Goal: Complete application form

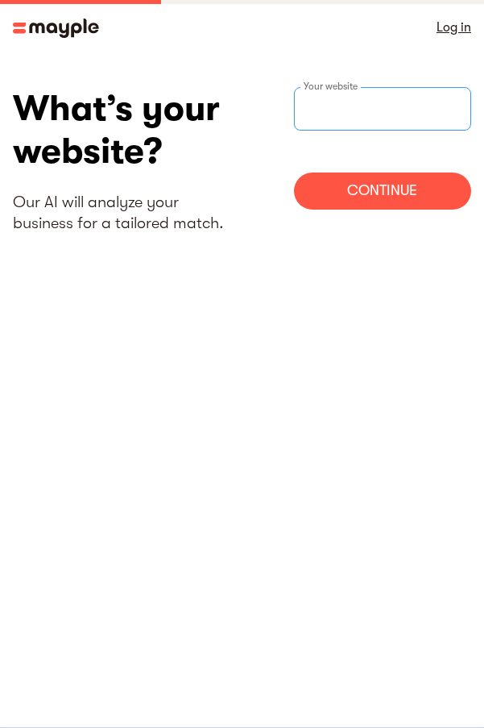
click at [390, 101] on input "websiteStep" at bounding box center [383, 109] width 178 height 44
paste input "https://pagakabdompu.org/legal/"
type input "https://pagakabdompu.org/legal/"
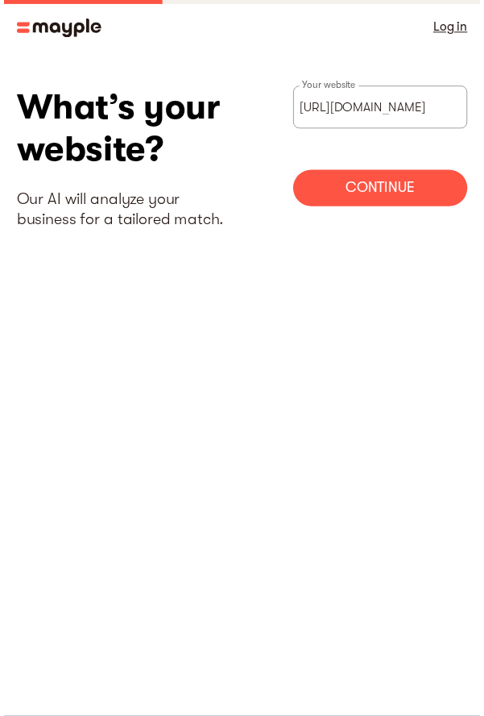
scroll to position [0, 0]
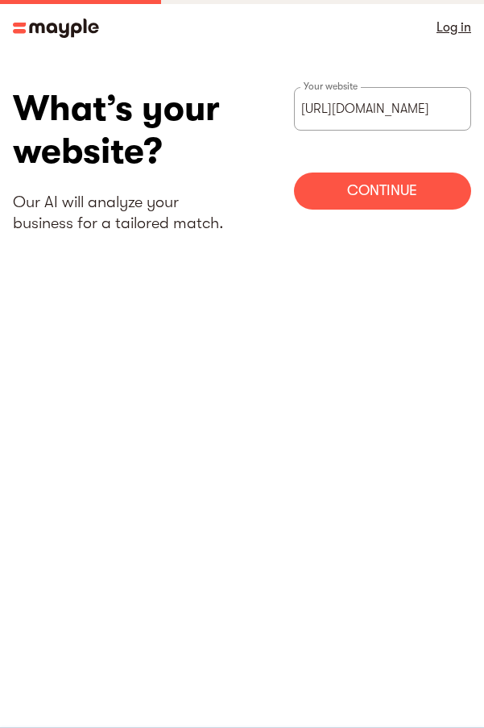
click at [390, 179] on div "Continue" at bounding box center [383, 190] width 178 height 37
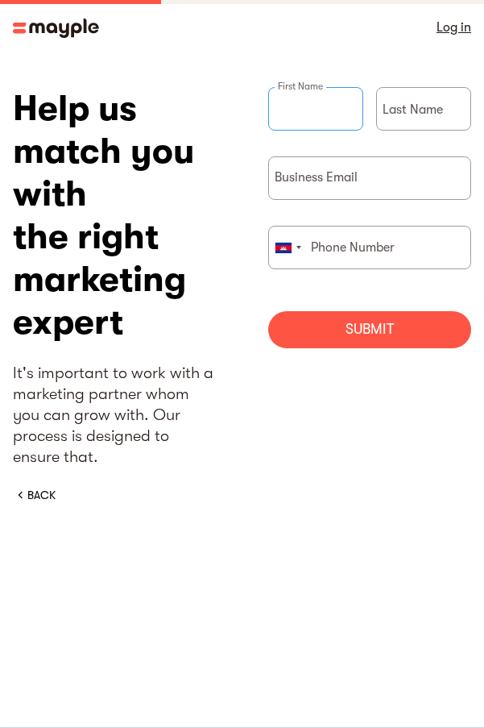
click at [330, 122] on input "briefForm" at bounding box center [315, 109] width 95 height 44
type input "kaisar"
click at [422, 106] on div "Last Name" at bounding box center [423, 121] width 95 height 69
type input "800"
click at [387, 169] on input "briefForm" at bounding box center [370, 178] width 204 height 44
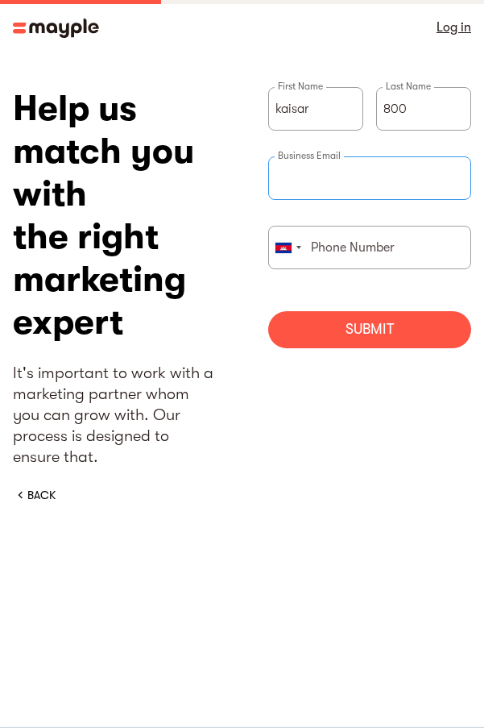
click at [362, 176] on input "briefForm" at bounding box center [370, 178] width 204 height 44
paste input "cskomeng08@gmail.com"
type input "cskomeng08@gmail.com"
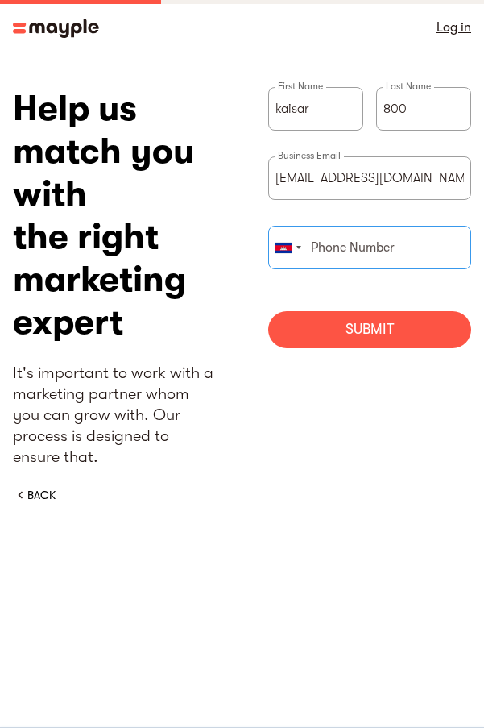
click at [362, 249] on input "briefForm" at bounding box center [370, 248] width 204 height 44
click at [300, 249] on div "briefForm" at bounding box center [287, 247] width 37 height 42
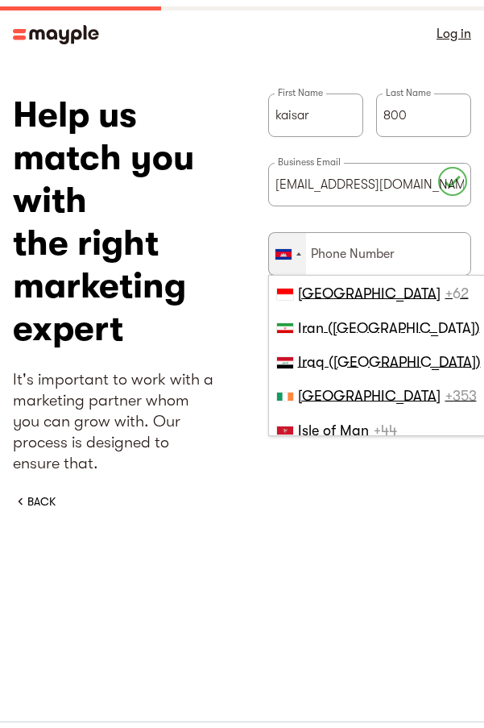
scroll to position [3485, 0]
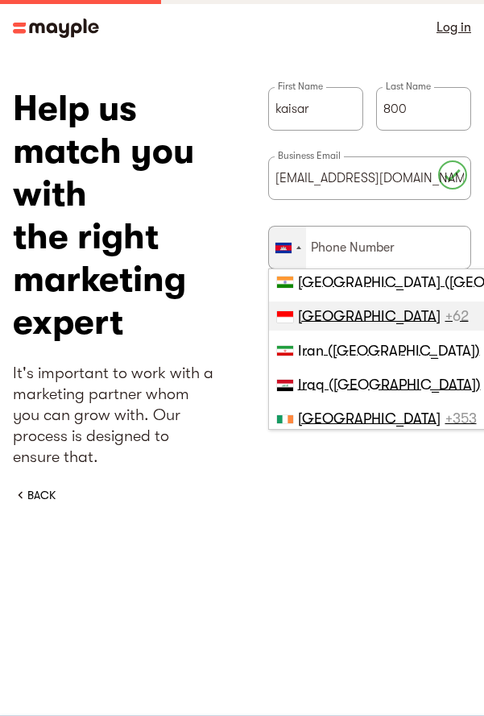
click at [339, 313] on span "Indonesia" at bounding box center [369, 316] width 143 height 16
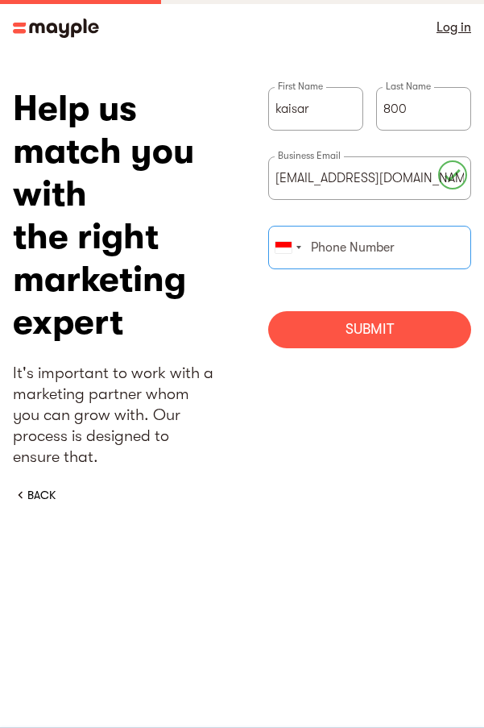
click at [394, 250] on input "briefForm" at bounding box center [370, 248] width 204 height 44
click at [331, 250] on input "briefForm" at bounding box center [370, 248] width 204 height 44
paste input "19-7329-0791"
click at [311, 247] on input "19-7329-0791" at bounding box center [370, 248] width 204 height 44
type input "0819-7329-0791"
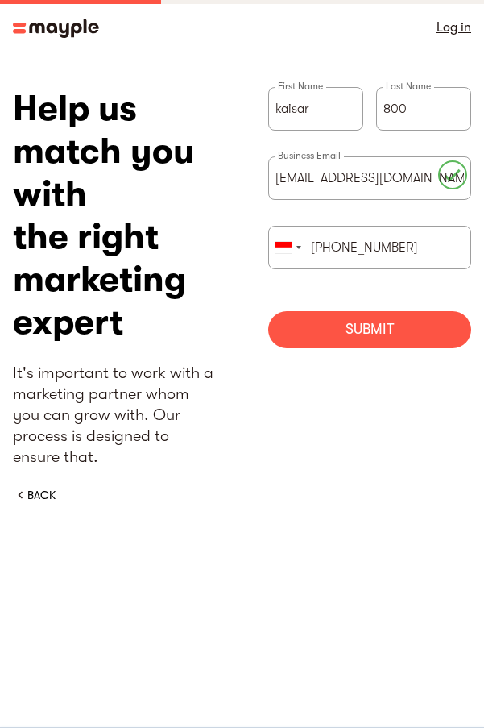
click at [359, 349] on div "kaisar First Name 800 Last Name cskomeng08@gmail.com Business Email United Stat…" at bounding box center [370, 223] width 204 height 273
click at [368, 339] on div "Submit" at bounding box center [370, 329] width 204 height 37
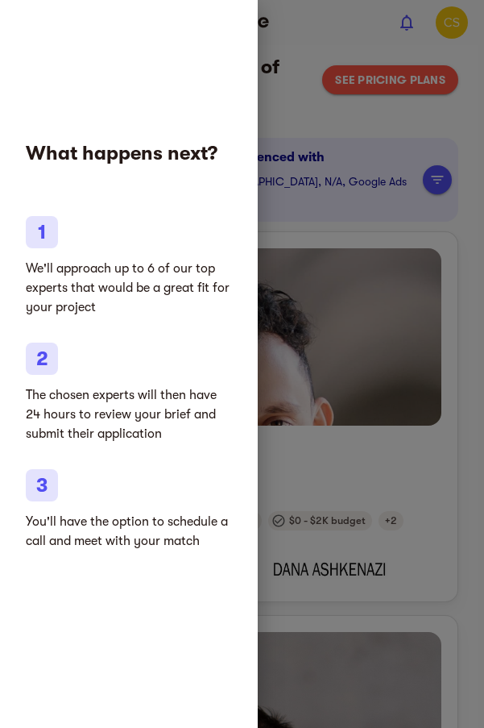
click at [311, 131] on div at bounding box center [242, 364] width 484 height 728
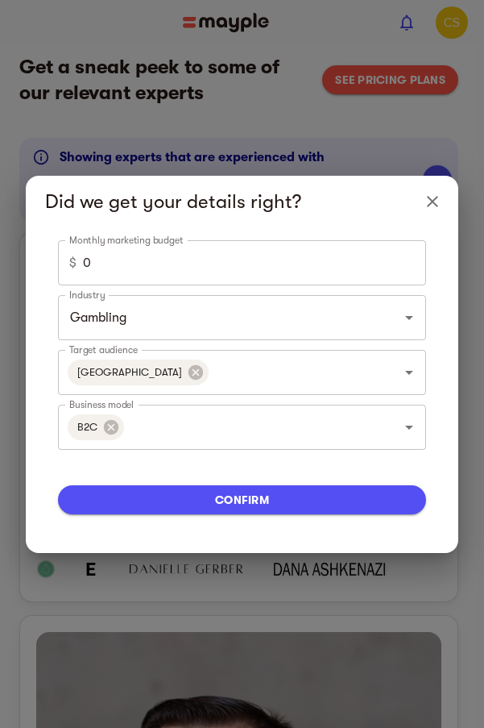
click at [271, 277] on input "0" at bounding box center [254, 262] width 343 height 45
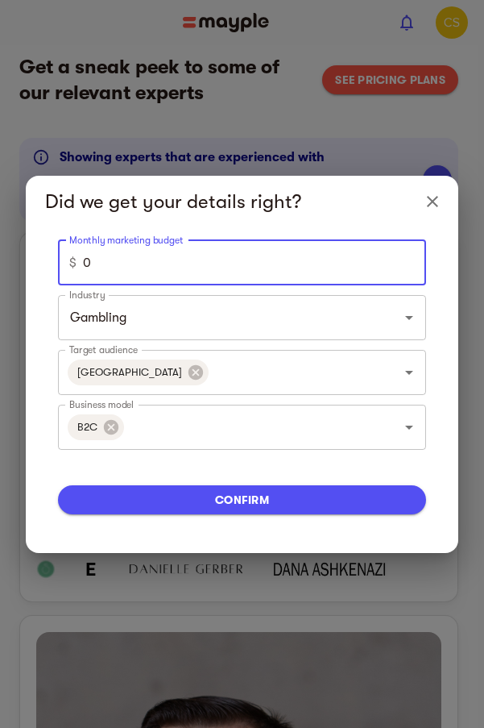
click at [432, 210] on icon "Close" at bounding box center [432, 201] width 19 height 19
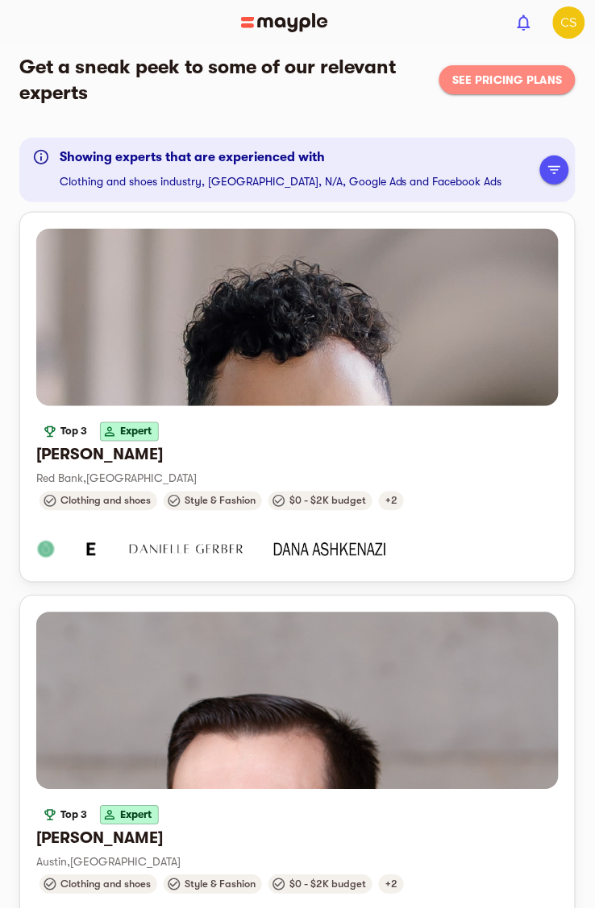
click at [484, 77] on span "See pricing plans" at bounding box center [507, 79] width 110 height 19
